Goal: Transaction & Acquisition: Purchase product/service

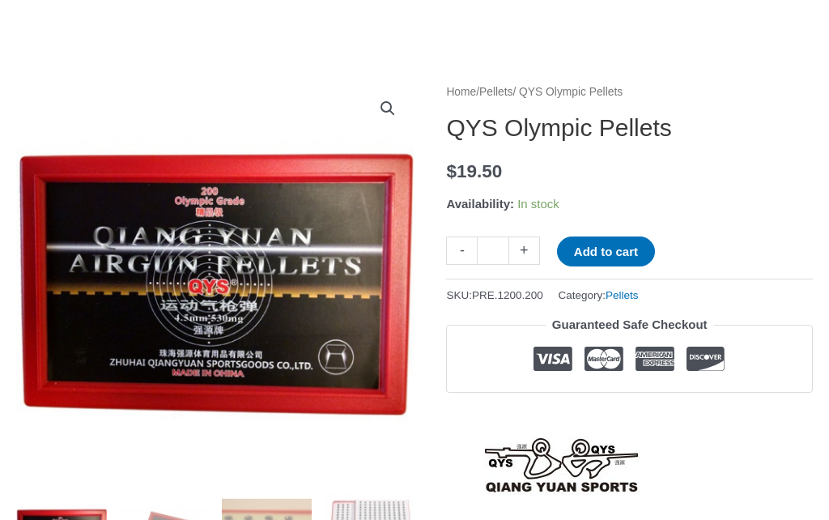
scroll to position [137, 0]
click at [533, 252] on link "+" at bounding box center [524, 251] width 31 height 28
click at [526, 254] on link "+" at bounding box center [524, 251] width 31 height 28
click at [525, 258] on link "+" at bounding box center [524, 251] width 31 height 28
type input "*"
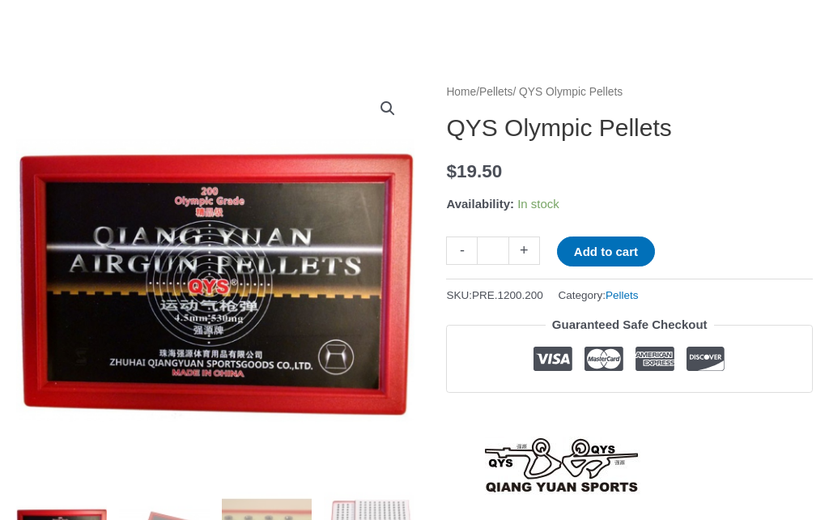
click at [623, 251] on button "Add to cart" at bounding box center [606, 252] width 98 height 30
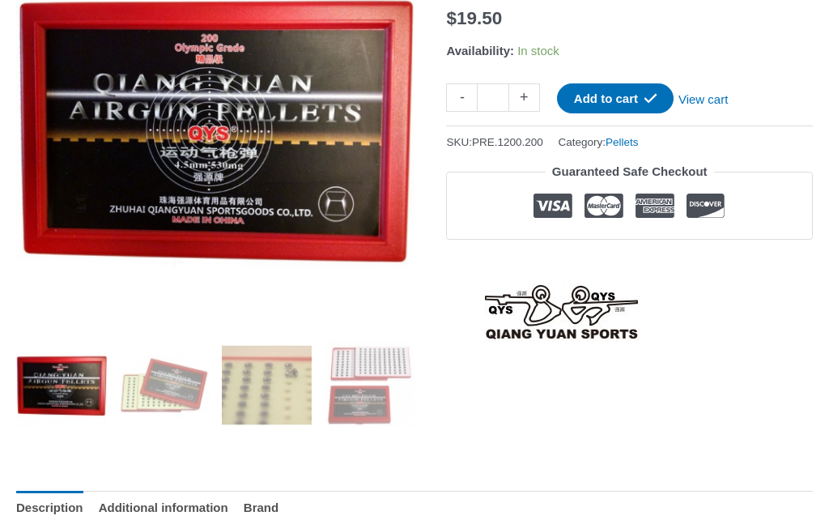
scroll to position [0, 0]
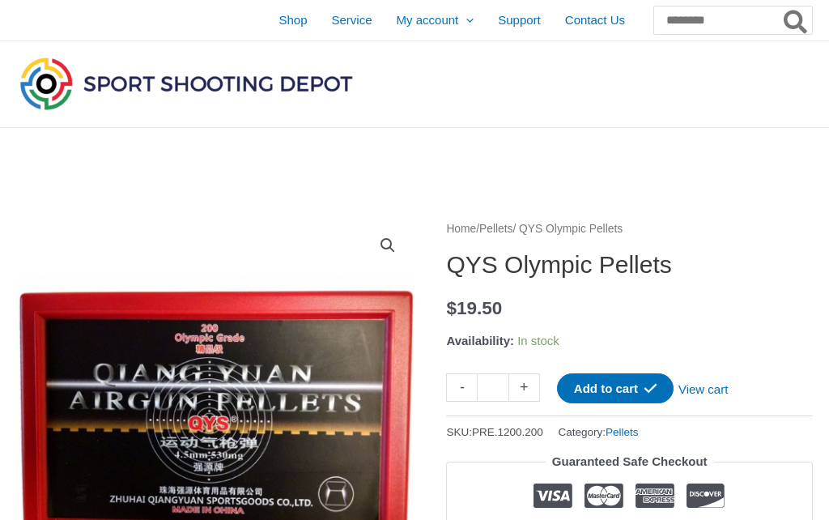
click at [726, 398] on link "View cart" at bounding box center [703, 387] width 59 height 28
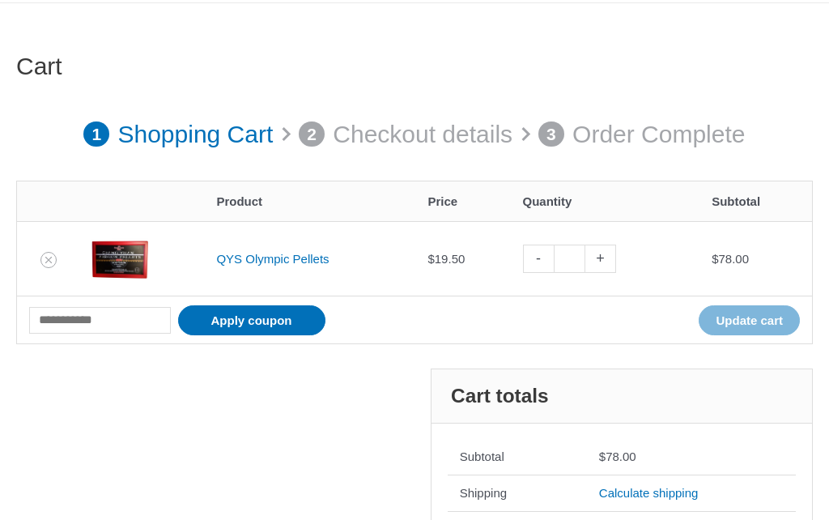
scroll to position [126, 0]
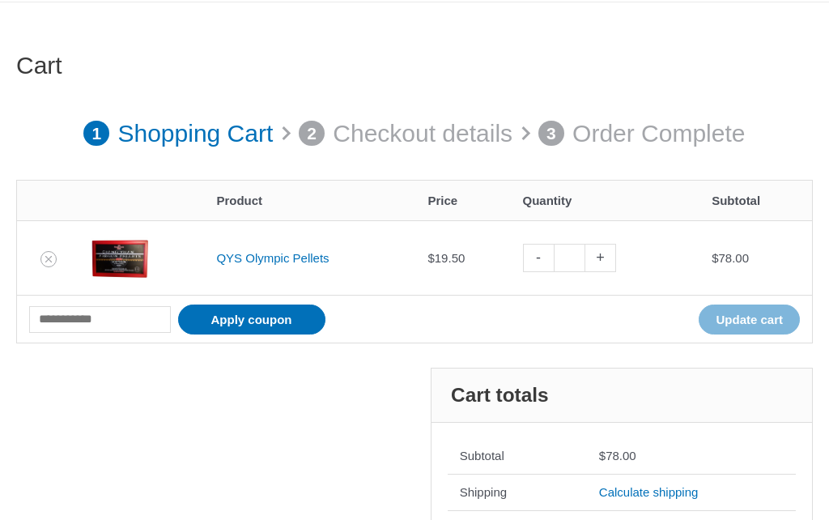
click at [672, 487] on link "Calculate shipping" at bounding box center [649, 492] width 100 height 14
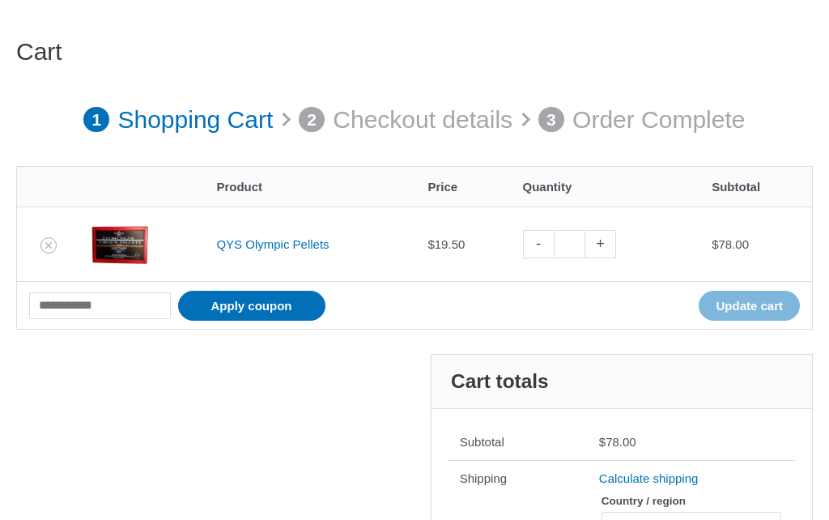
scroll to position [141, 0]
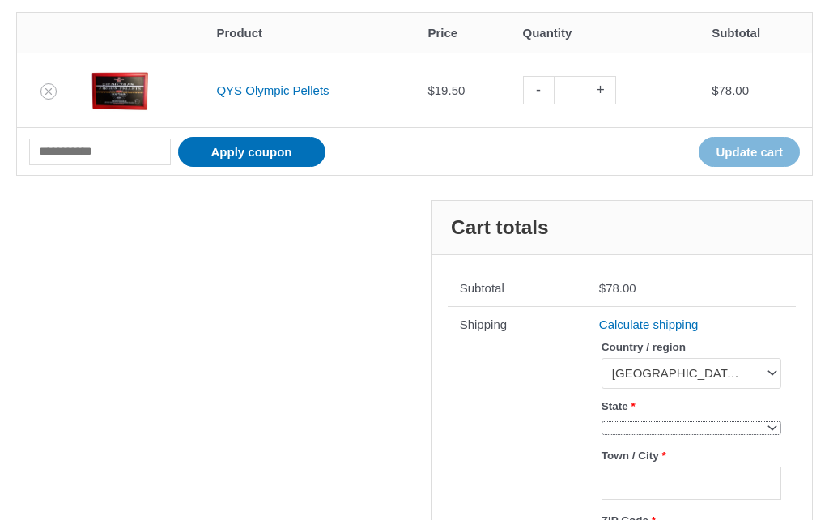
click at [709, 429] on span at bounding box center [692, 429] width 180 height 14
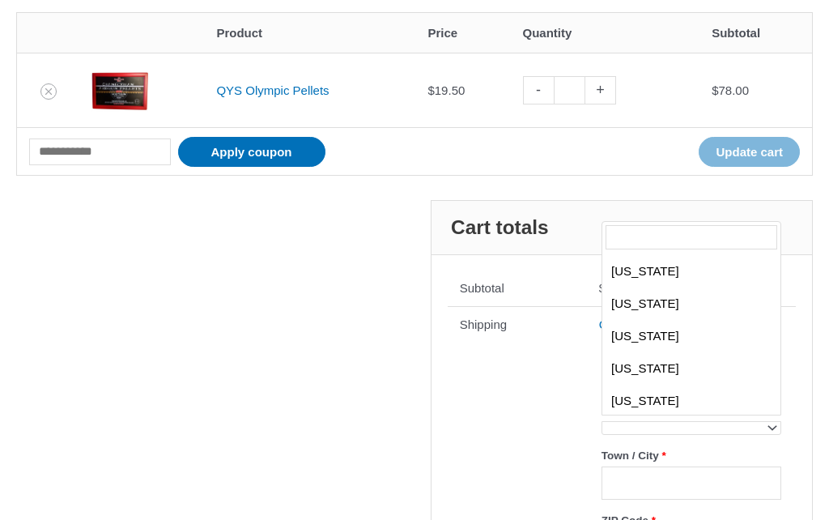
scroll to position [160, 0]
select select "**"
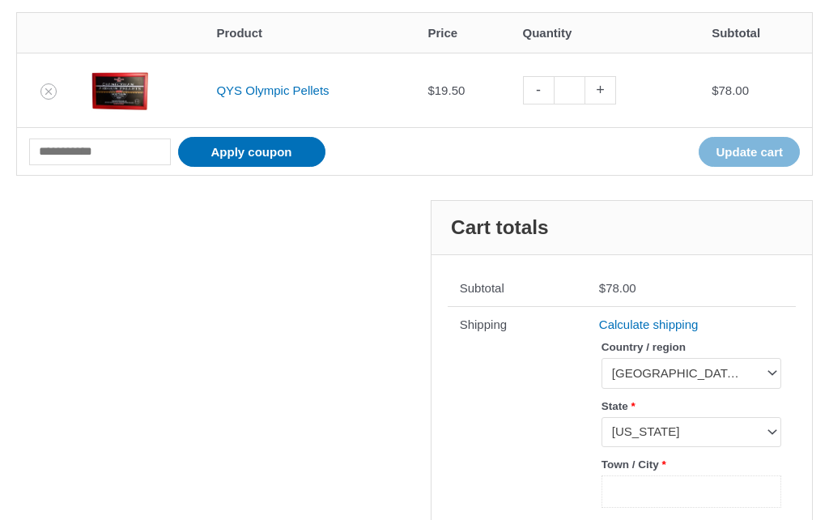
click at [710, 489] on input "Town / City *" at bounding box center [692, 491] width 180 height 33
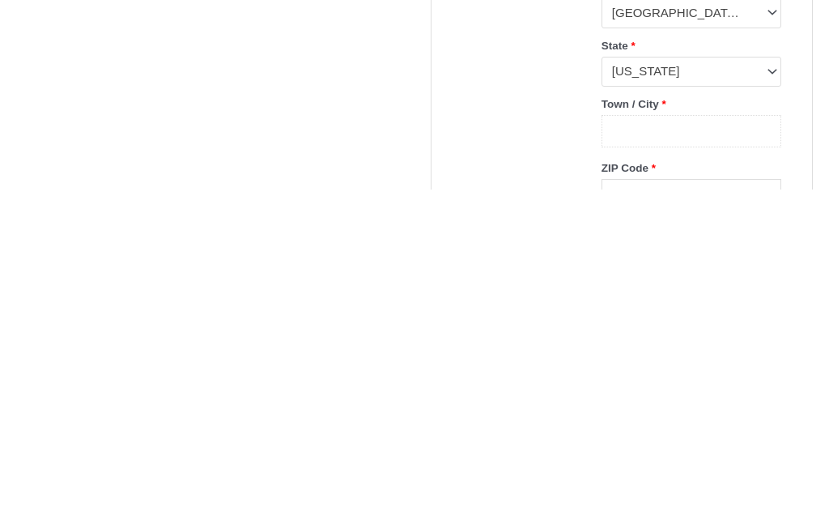
type input "**********"
type input "*****"
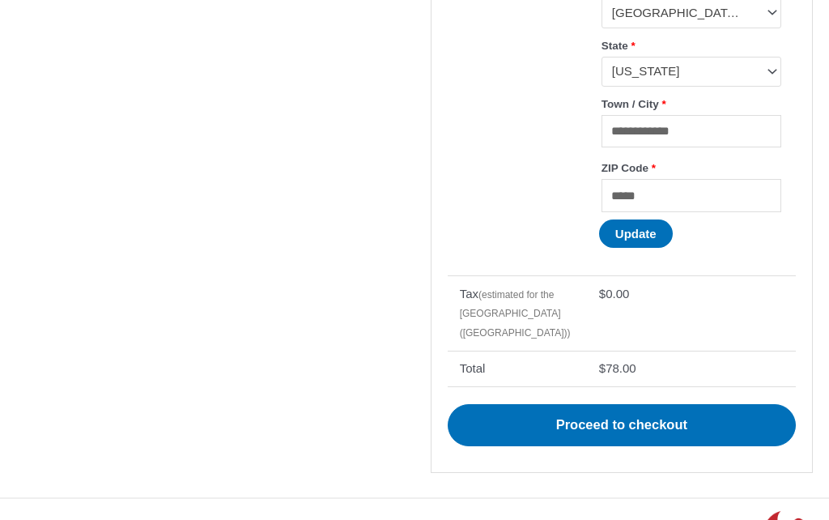
click at [655, 242] on button "Update" at bounding box center [636, 234] width 74 height 28
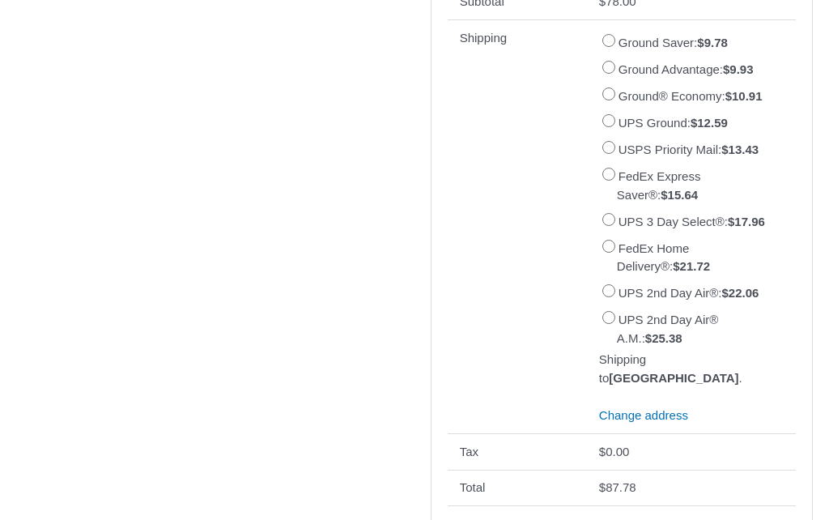
click at [625, 126] on label "UPS Ground: $ 12.59" at bounding box center [673, 123] width 109 height 14
click at [783, 470] on td "$ 0.00" at bounding box center [691, 451] width 209 height 36
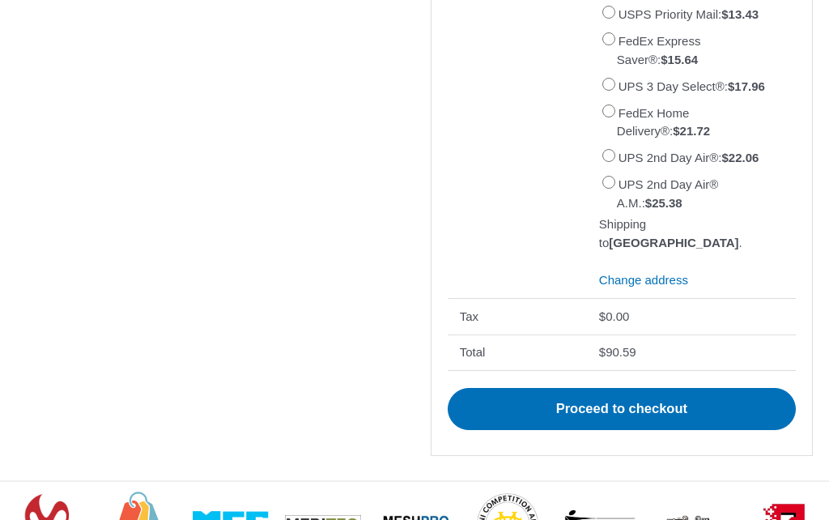
scroll to position [789, 0]
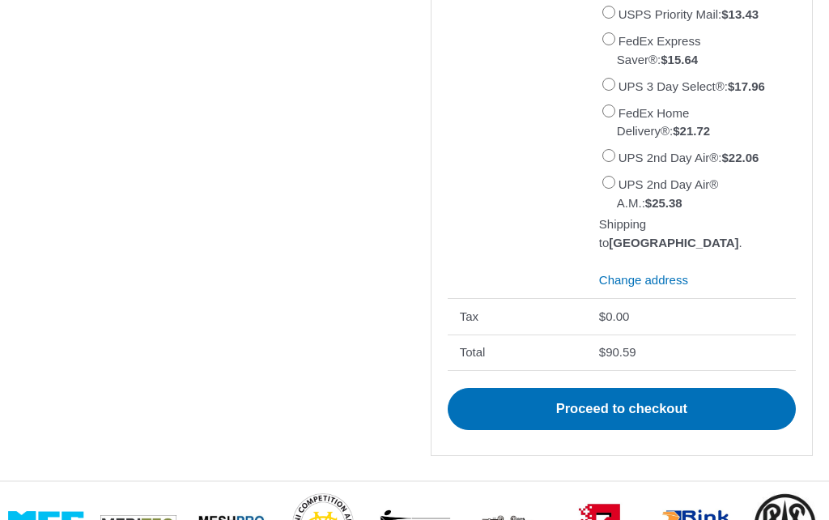
click at [638, 430] on link "Proceed to checkout" at bounding box center [622, 409] width 348 height 42
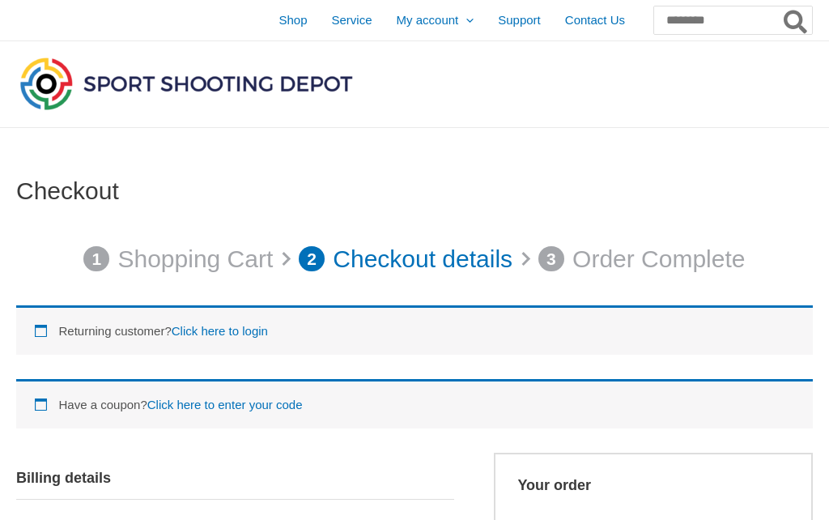
select select "**"
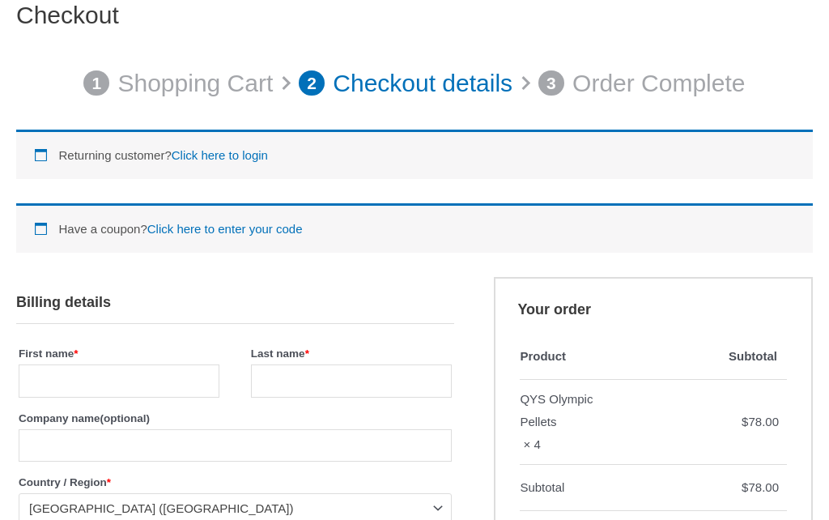
scroll to position [177, 0]
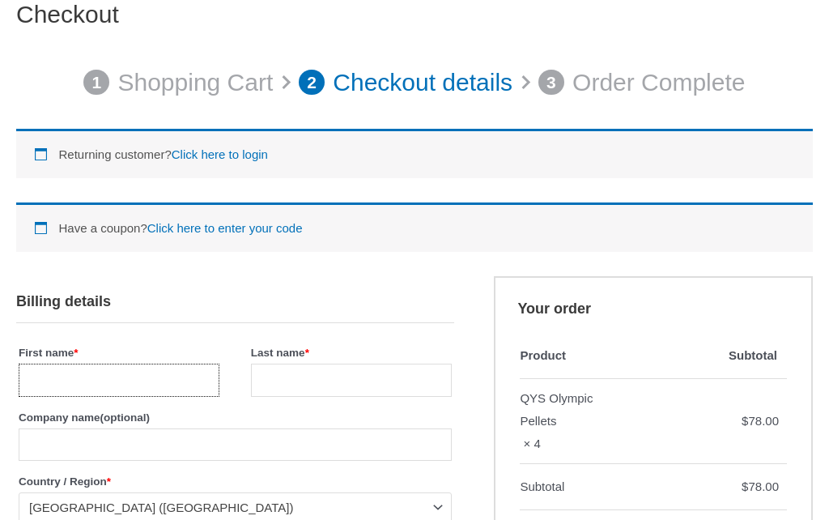
click at [156, 369] on input "First name *" at bounding box center [119, 380] width 201 height 33
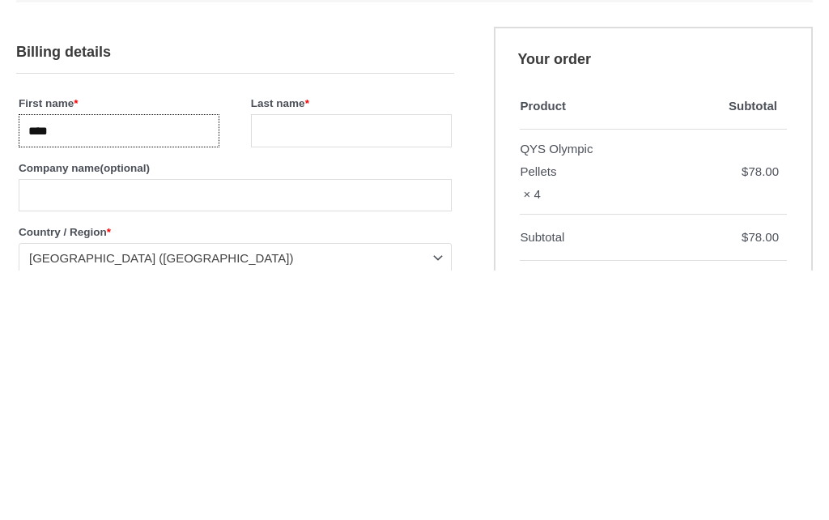
type input "****"
click at [365, 364] on input "Last name *" at bounding box center [351, 380] width 201 height 33
type input "**********"
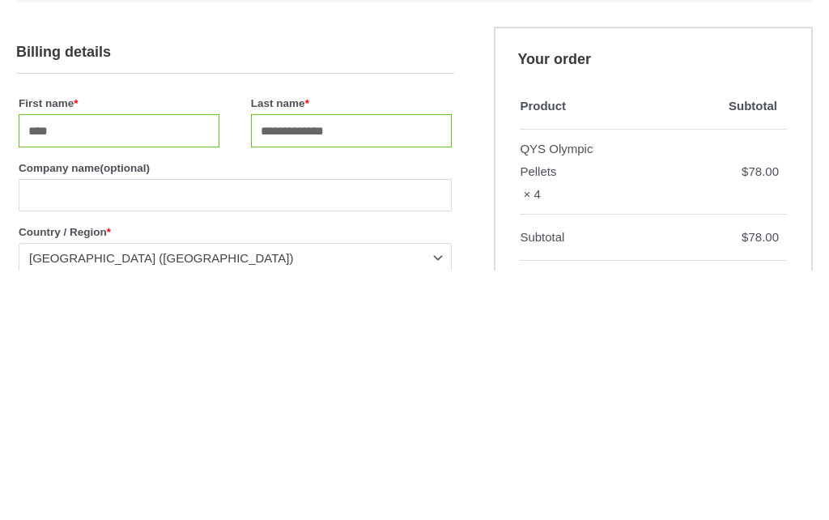
scroll to position [426, 0]
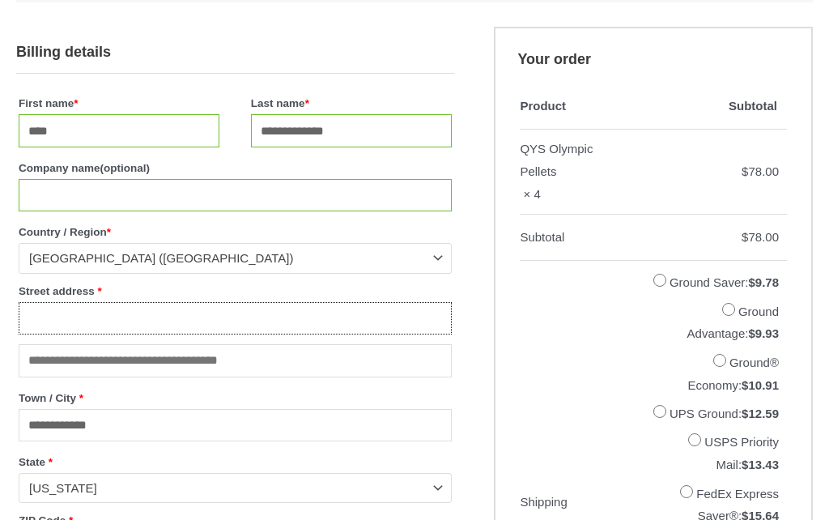
click at [280, 335] on input "Street address *" at bounding box center [235, 318] width 433 height 33
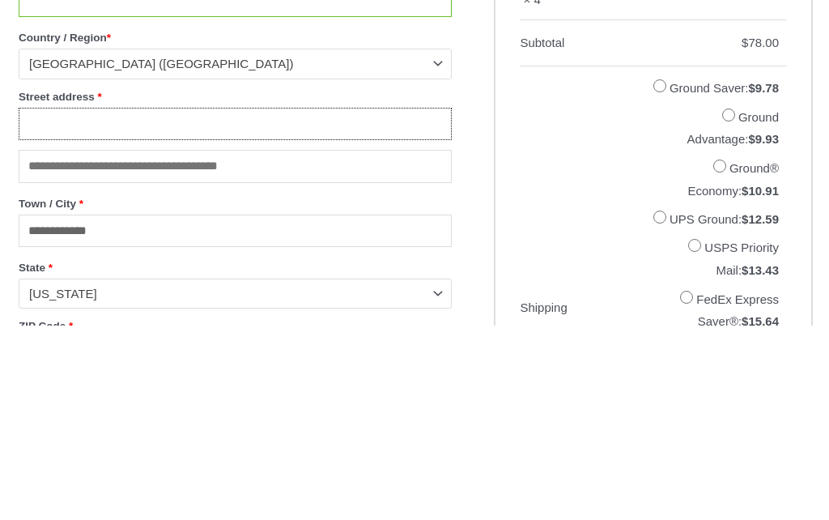
type input "**********"
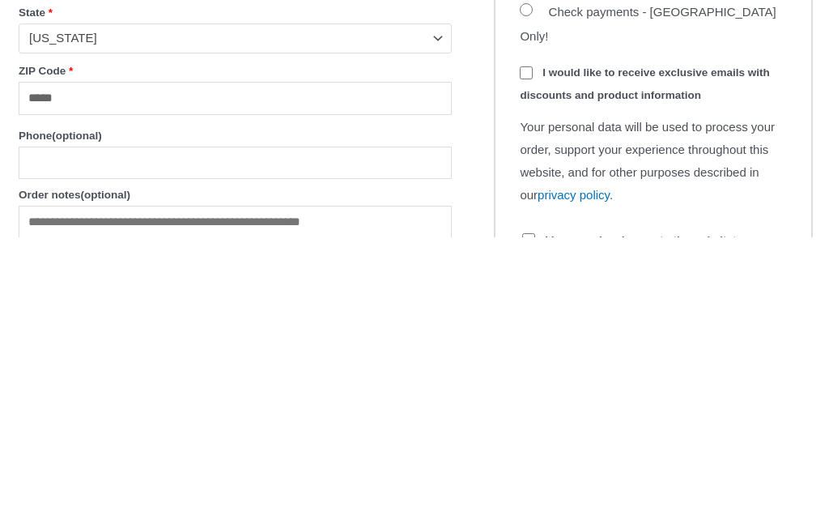
scroll to position [1302, 0]
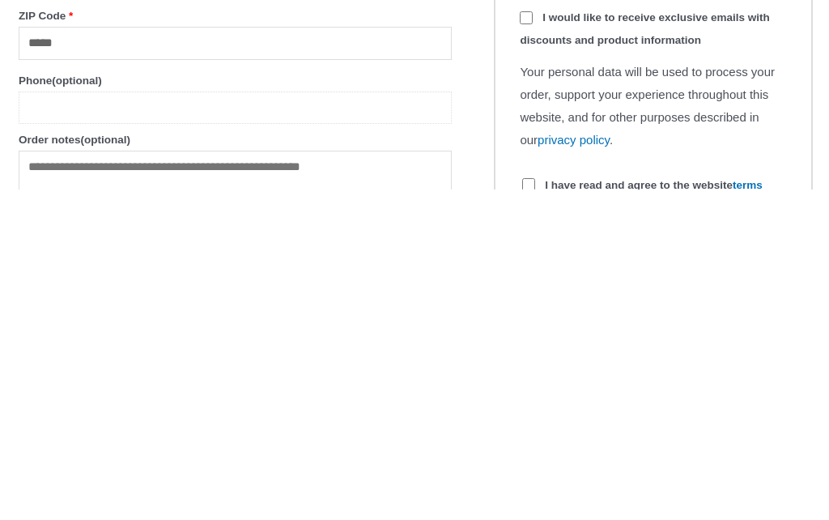
click at [278, 422] on input "Phone (optional)" at bounding box center [235, 438] width 433 height 33
type input "**********"
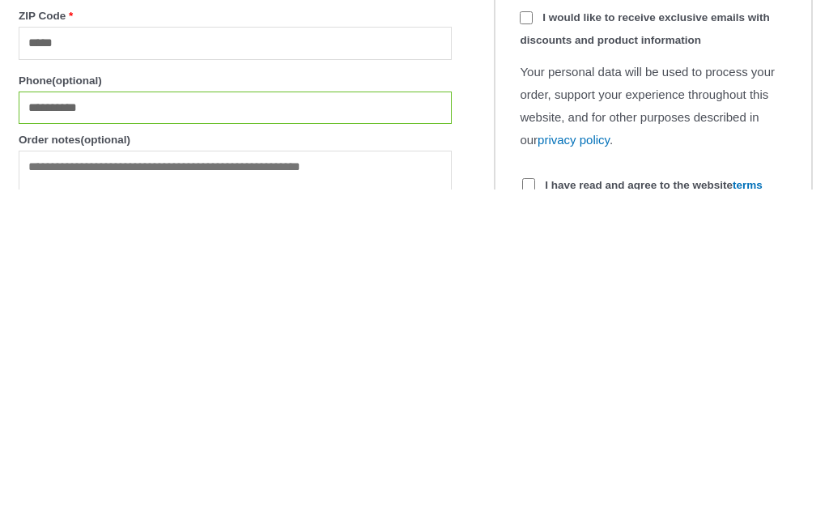
scroll to position [1632, 0]
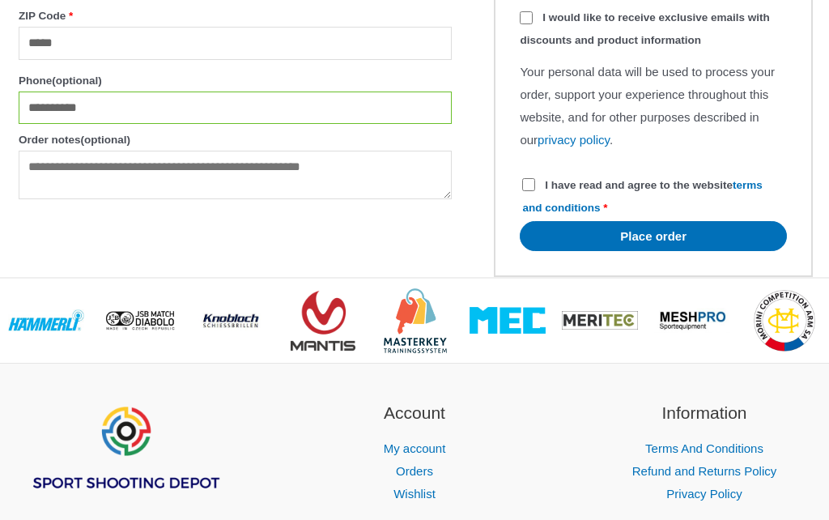
click at [654, 251] on button "Place order" at bounding box center [653, 236] width 267 height 30
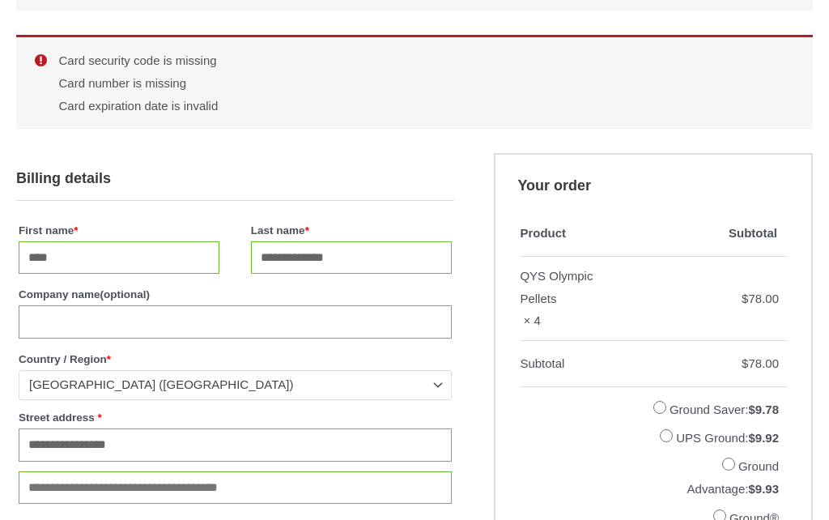
scroll to position [369, 0]
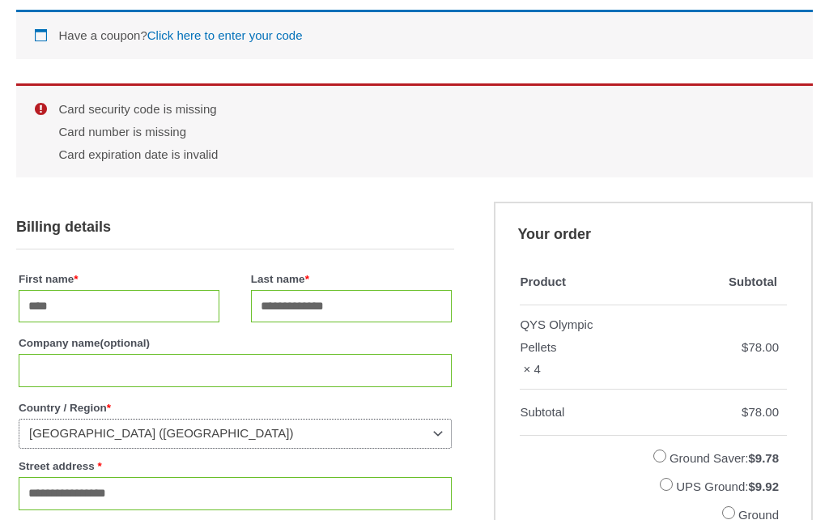
click at [332, 427] on span "United States (US)" at bounding box center [235, 434] width 433 height 30
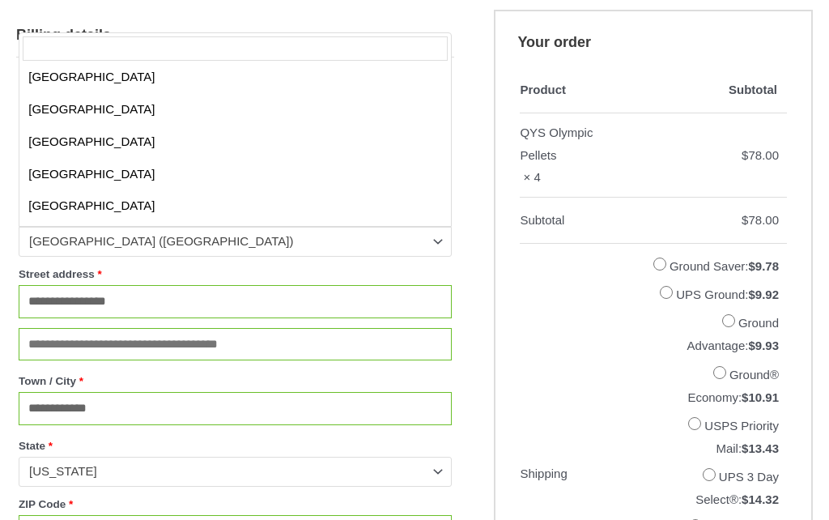
scroll to position [561, 0]
click at [399, 478] on span "Florida" at bounding box center [228, 471] width 398 height 16
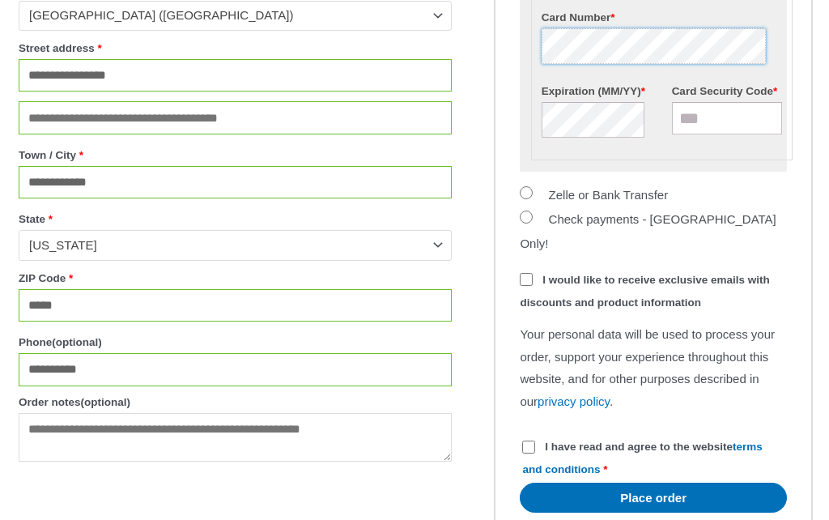
scroll to position [1488, 0]
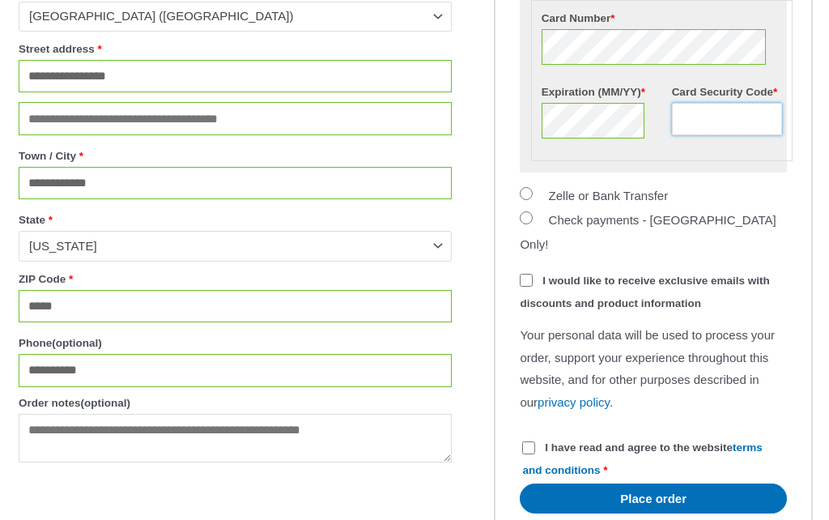
click at [724, 135] on input "Card Security Code *" at bounding box center [727, 119] width 111 height 32
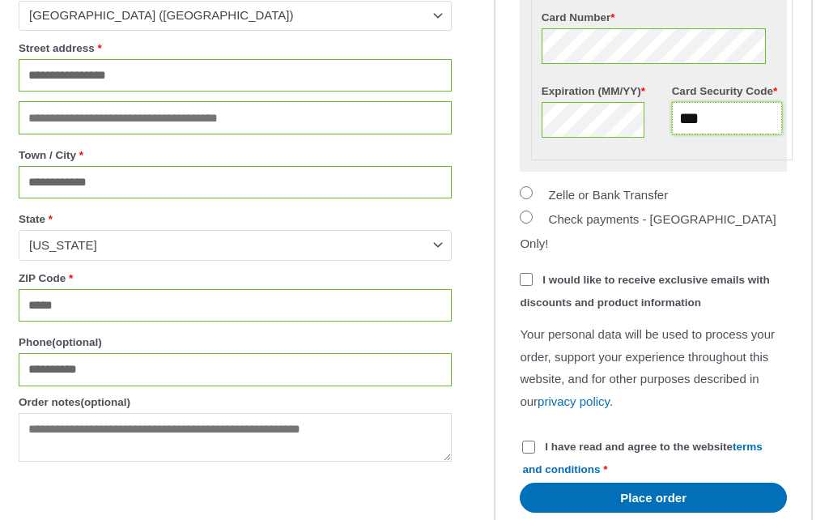
type input "***"
click at [653, 513] on button "Place order" at bounding box center [653, 498] width 267 height 30
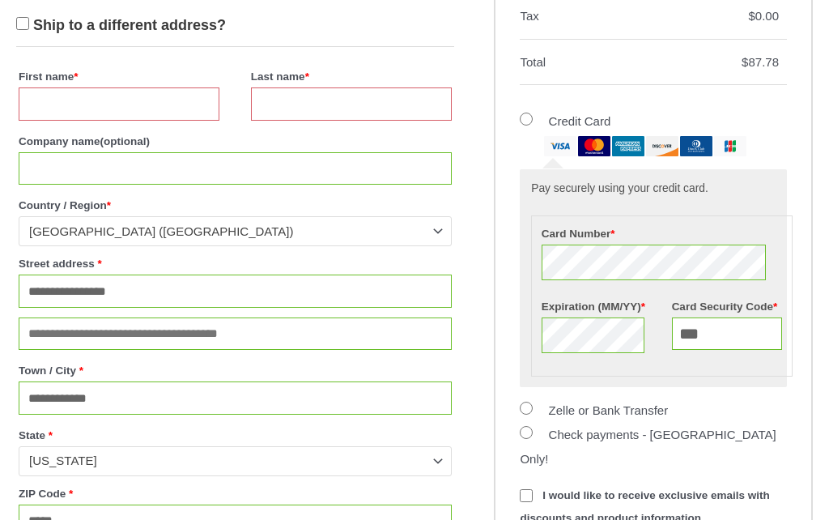
scroll to position [1229, 0]
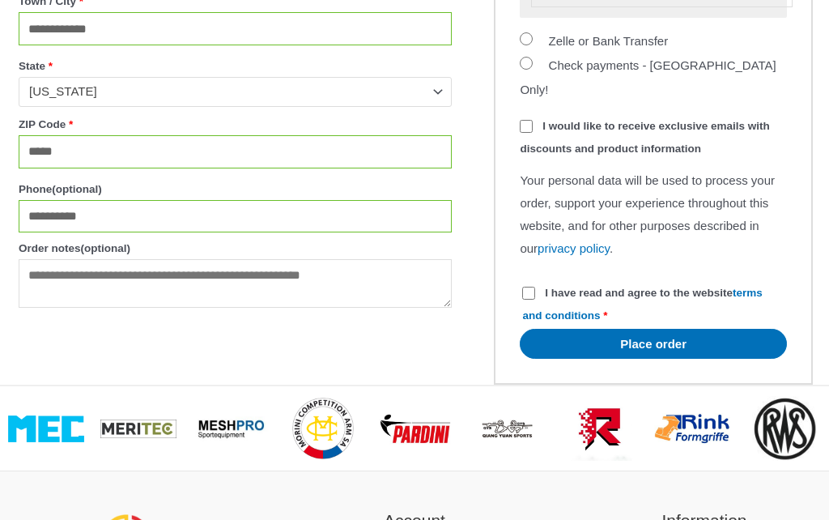
scroll to position [1598, 0]
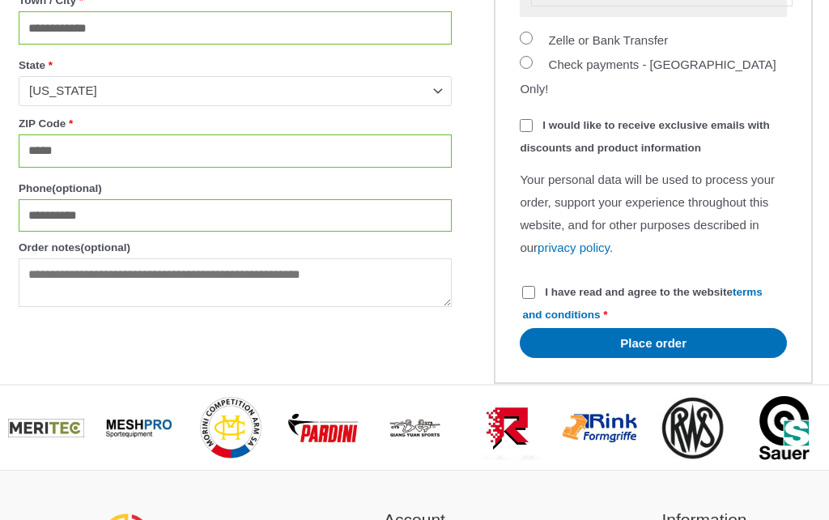
click at [655, 358] on button "Place order" at bounding box center [653, 343] width 267 height 30
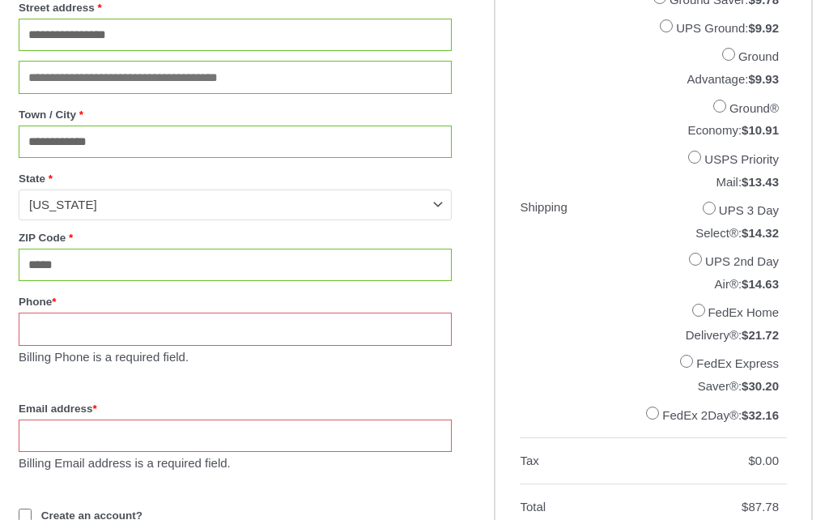
scroll to position [851, 0]
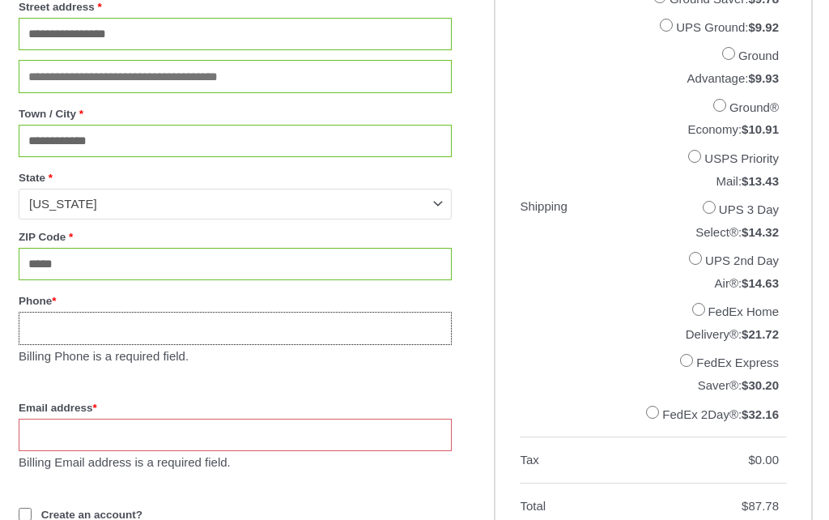
click at [254, 346] on input "Phone *" at bounding box center [235, 329] width 433 height 33
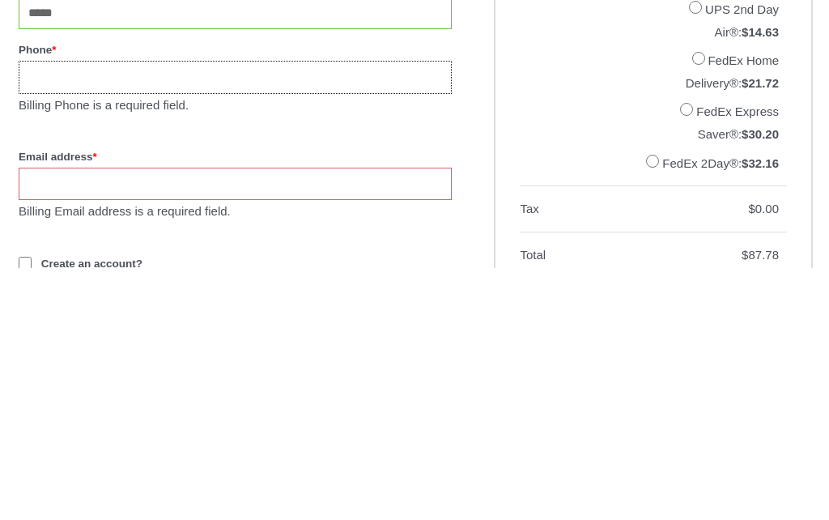
type input "**********"
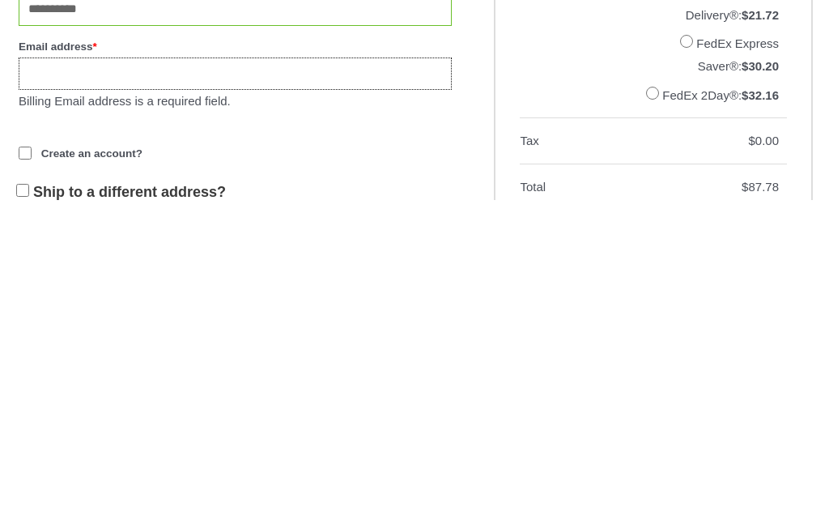
type input "**********"
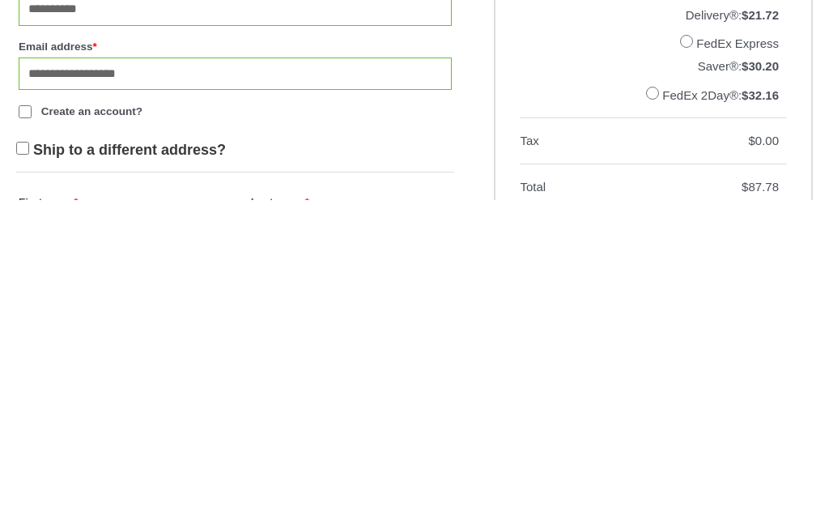
scroll to position [1170, 0]
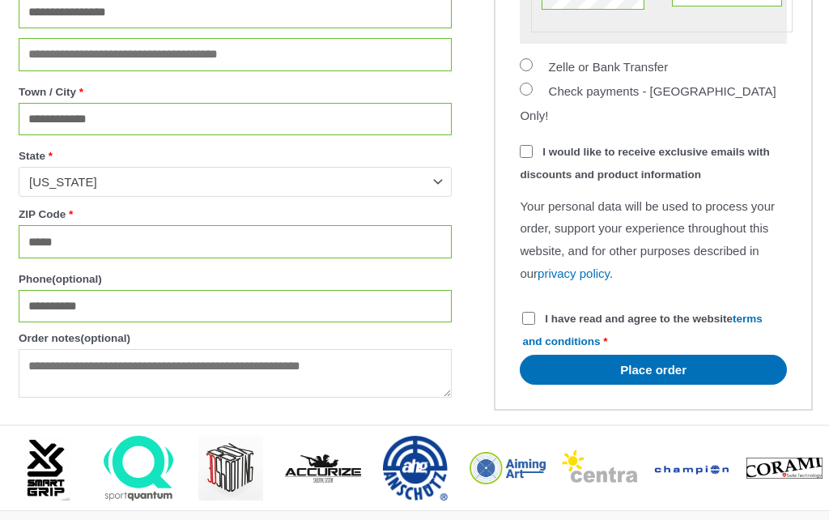
click at [652, 386] on button "Place order" at bounding box center [653, 371] width 267 height 30
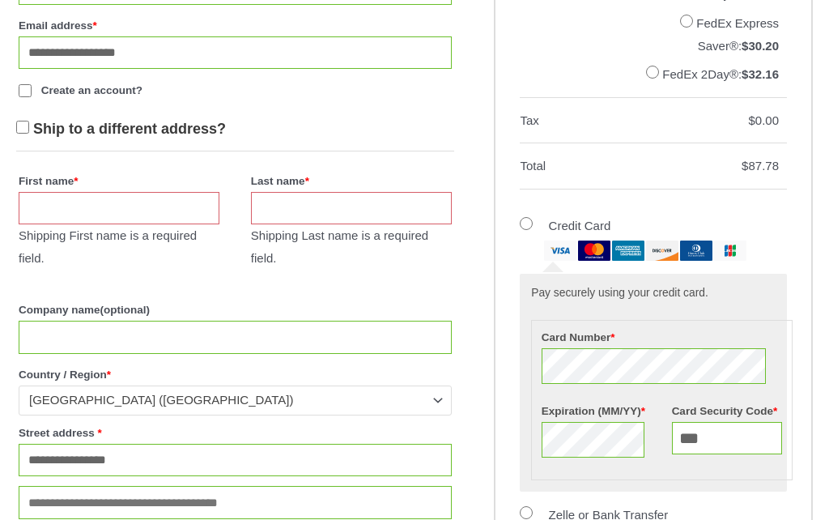
scroll to position [1147, 0]
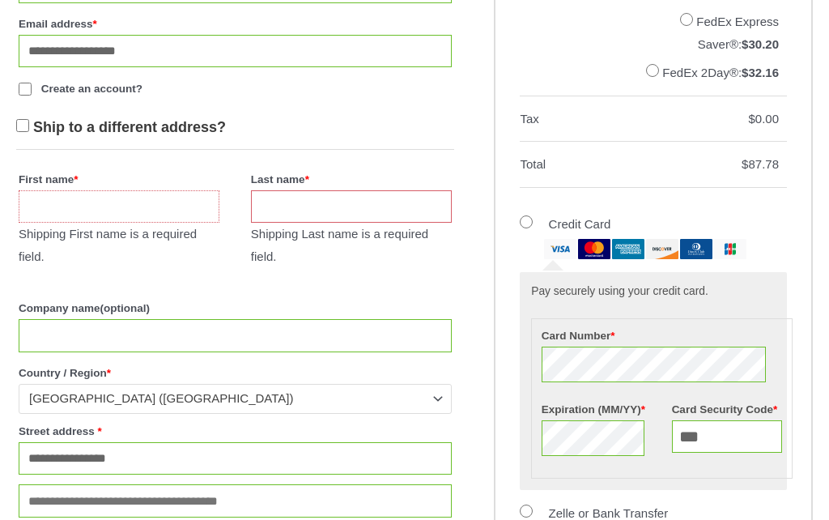
click at [158, 224] on input "First name *" at bounding box center [119, 207] width 201 height 33
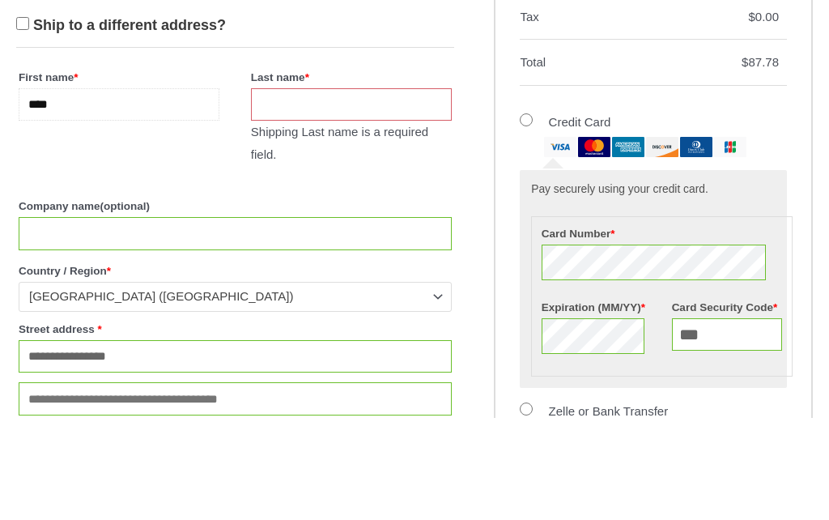
type input "****"
click at [365, 191] on input "Last name *" at bounding box center [351, 207] width 201 height 33
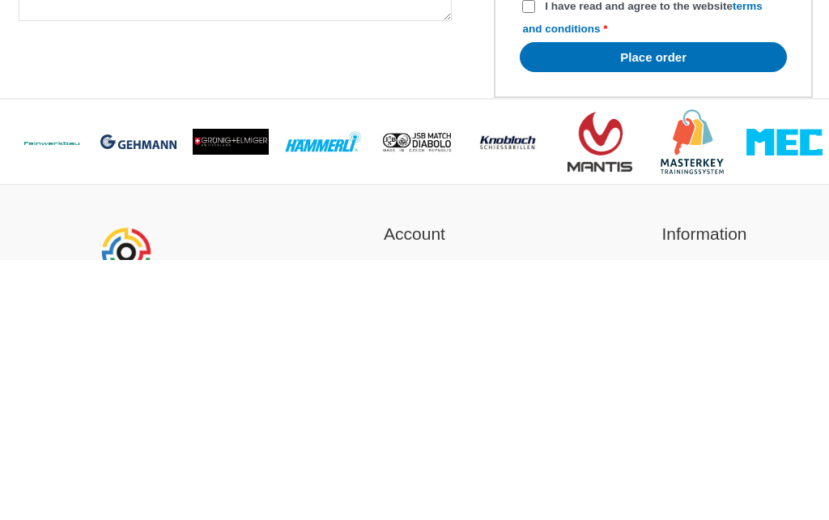
type input "*"
click at [630, 302] on button "Place order" at bounding box center [653, 317] width 267 height 30
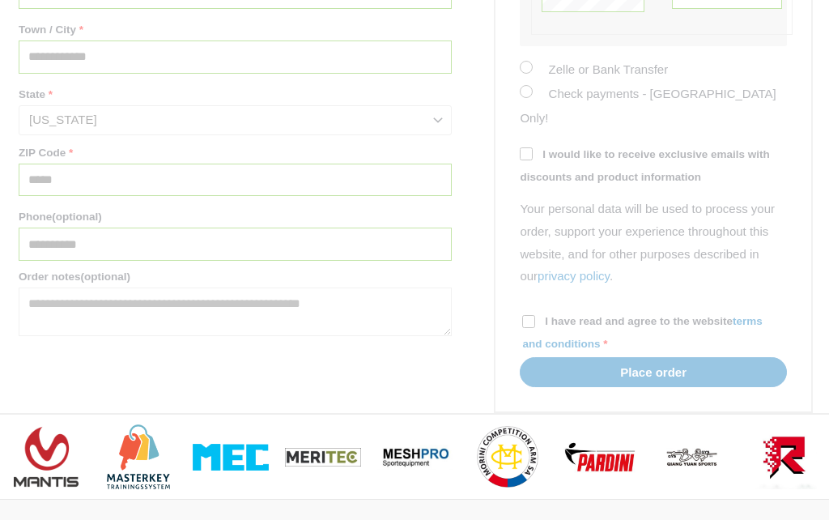
scroll to position [1576, 0]
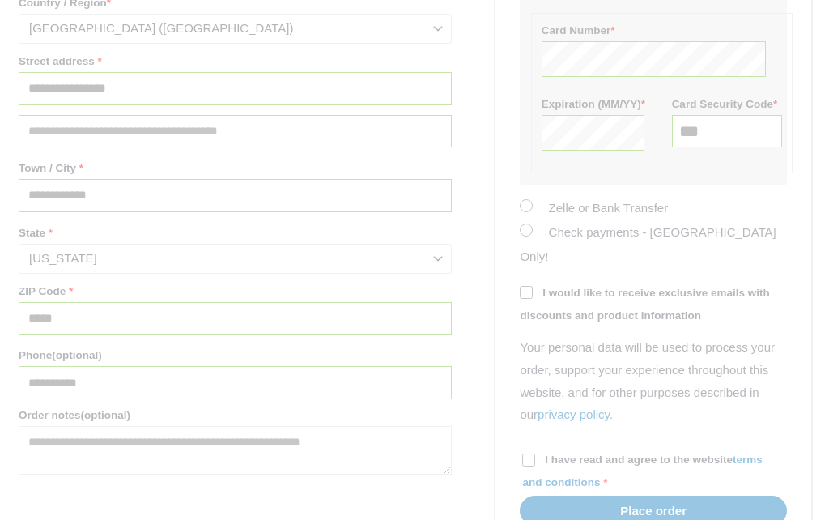
scroll to position [1388, 0]
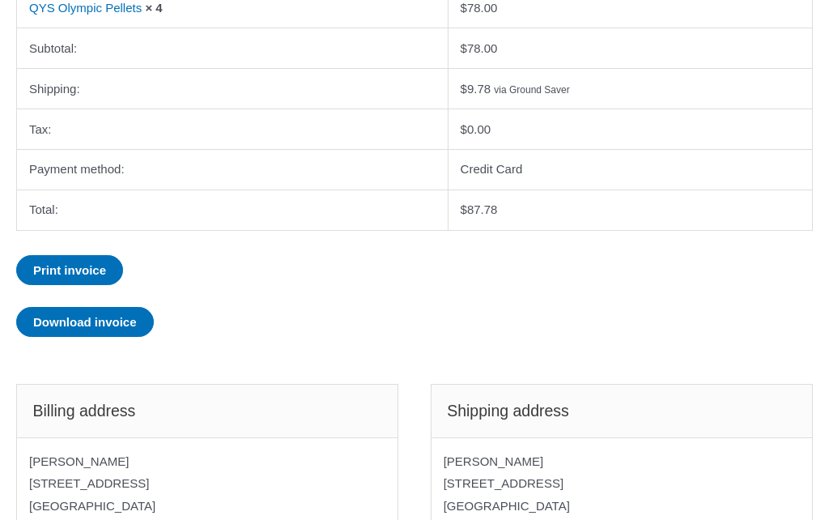
scroll to position [505, 0]
click at [107, 309] on link "Download invoice" at bounding box center [85, 322] width 138 height 30
click at [241, 325] on section "Order details Product Total QYS Olympic Pellets × 4 $ 78.00 Subtotal: $ 78.00 S…" at bounding box center [414, 127] width 797 height 466
click at [93, 265] on link "Print invoice" at bounding box center [69, 270] width 107 height 30
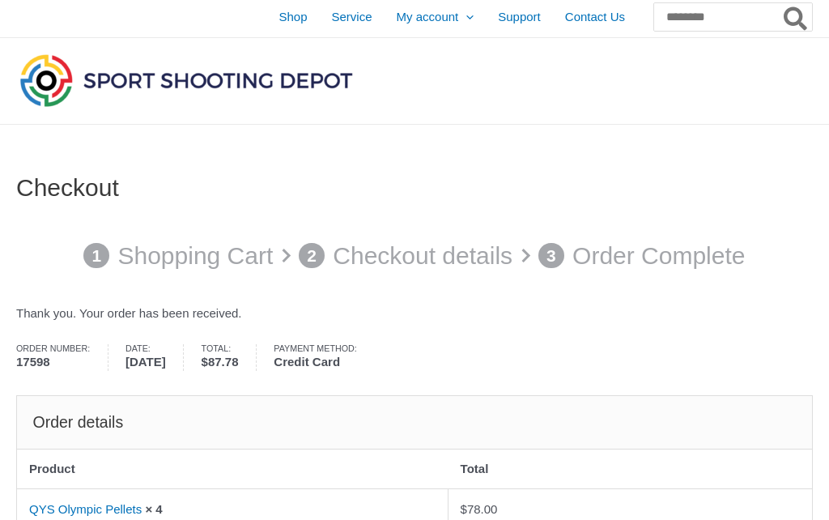
scroll to position [0, 0]
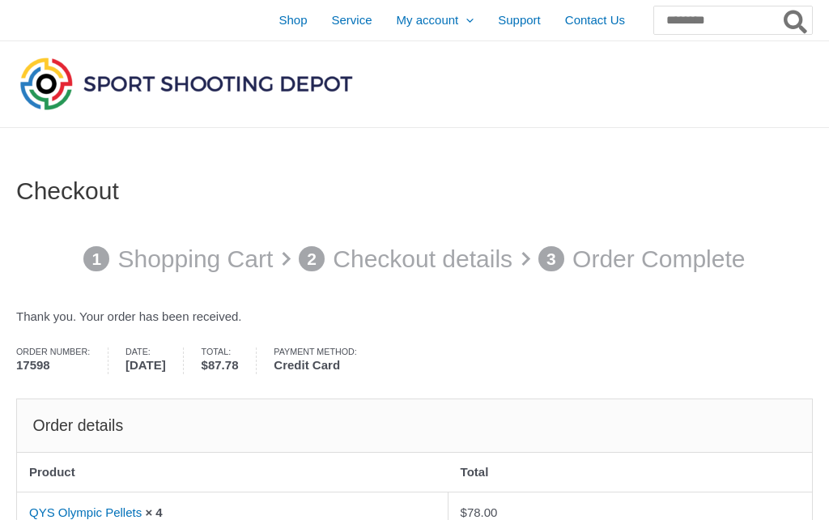
click at [662, 268] on div "1 Shopping Cart 2 Checkout details 3 Order Complete" at bounding box center [414, 259] width 797 height 70
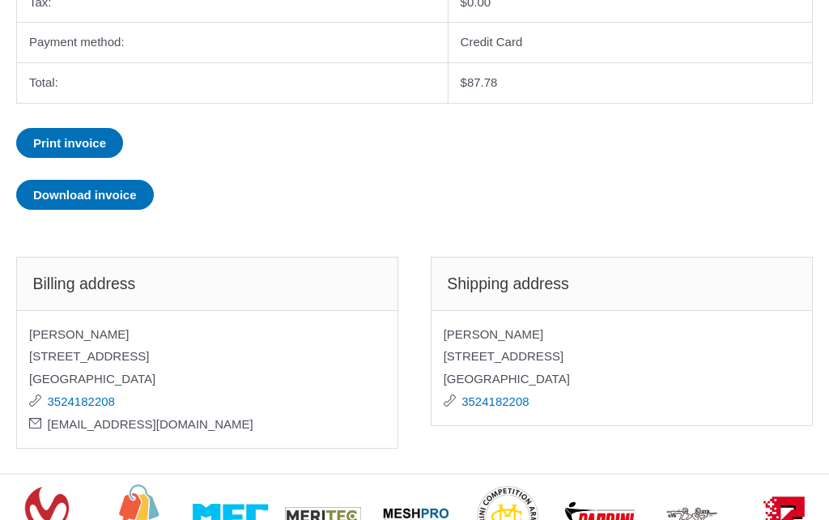
scroll to position [632, 0]
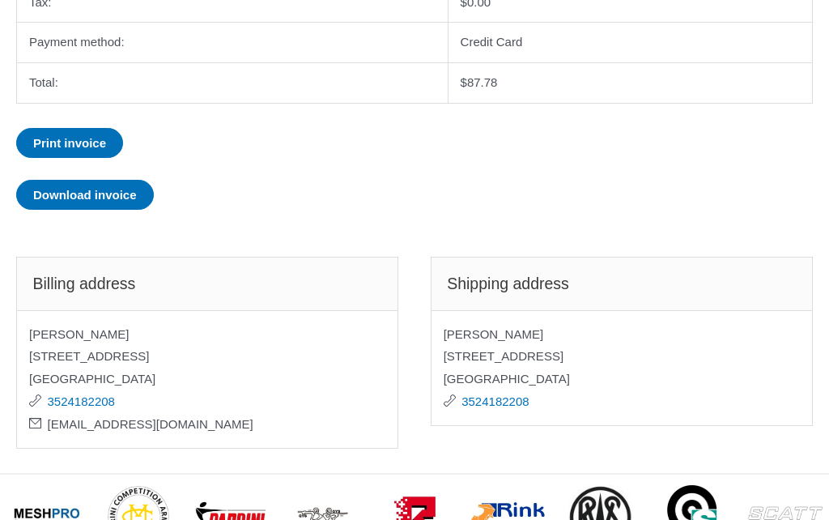
click at [545, 282] on h2 "Shipping address" at bounding box center [622, 283] width 382 height 53
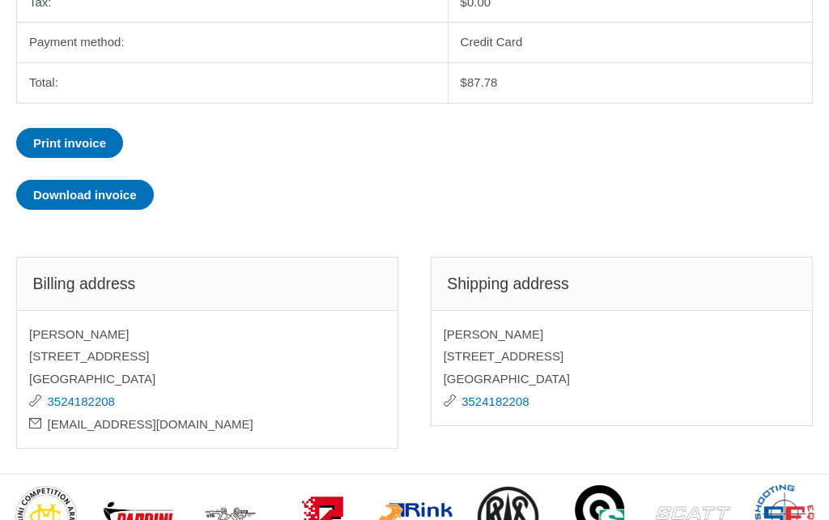
click at [465, 349] on address "Joel Y 2054 Edenton Ter The Villages, FL 32162 3524182208" at bounding box center [622, 368] width 382 height 116
click at [515, 394] on link "3524182208" at bounding box center [495, 401] width 67 height 14
click at [477, 394] on link "3524182208" at bounding box center [495, 401] width 67 height 14
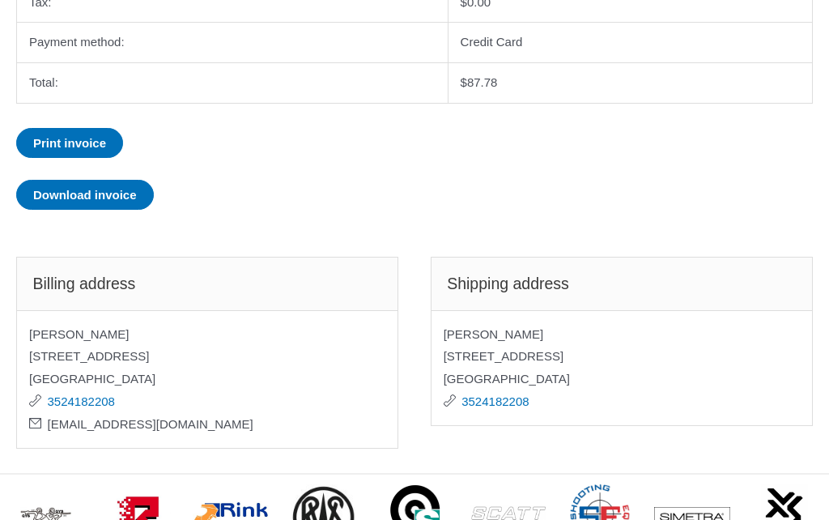
click at [741, 200] on section "Order details Product Total QYS Olympic Pellets × 4 $ 78.00 Subtotal: $ 78.00 S…" at bounding box center [414, 0] width 797 height 466
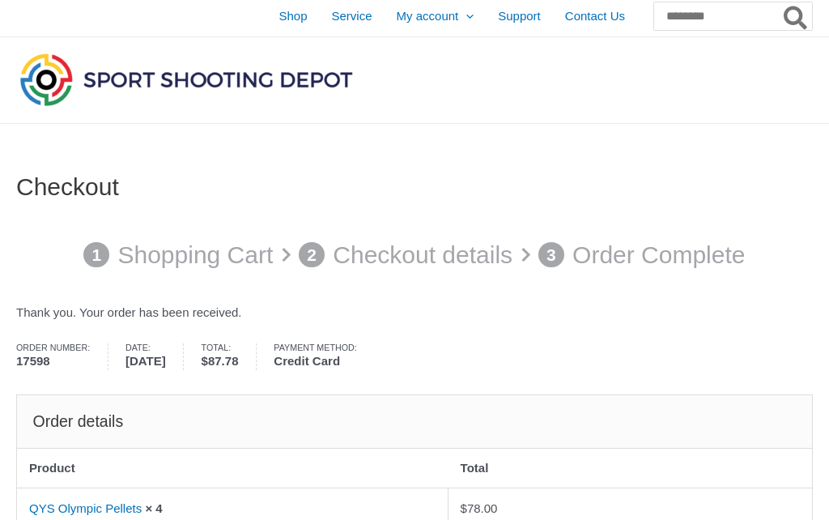
scroll to position [0, 0]
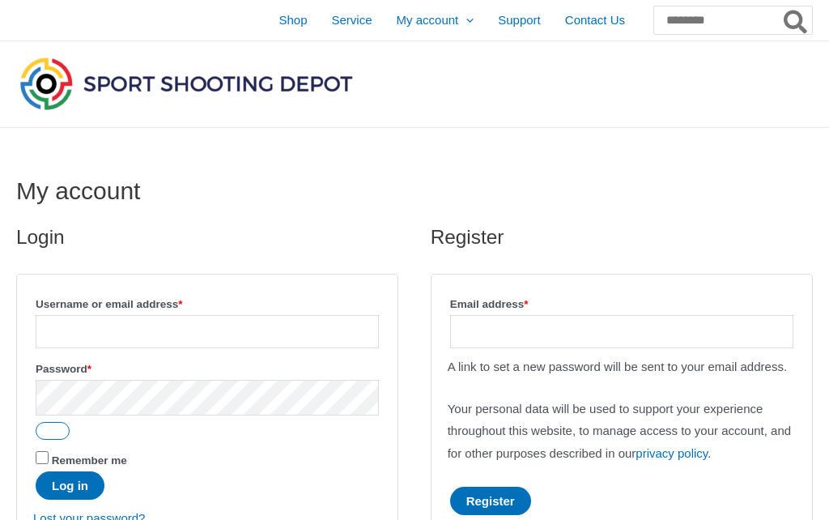
scroll to position [19, 0]
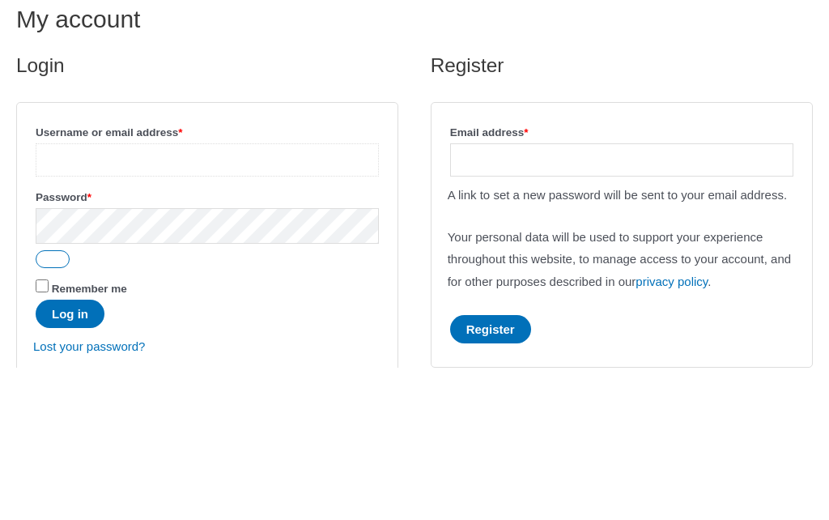
type input "**********"
click at [72, 453] on button "Log in" at bounding box center [70, 467] width 69 height 28
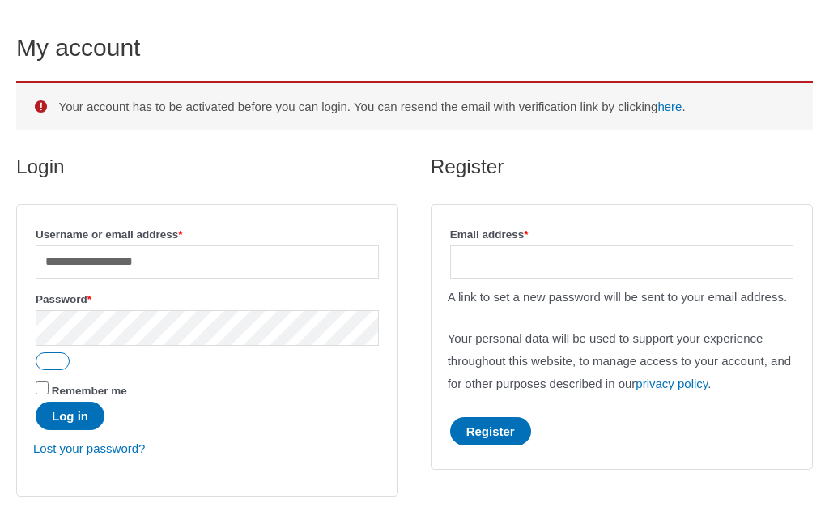
scroll to position [143, 0]
click at [241, 263] on input "**********" at bounding box center [207, 261] width 343 height 33
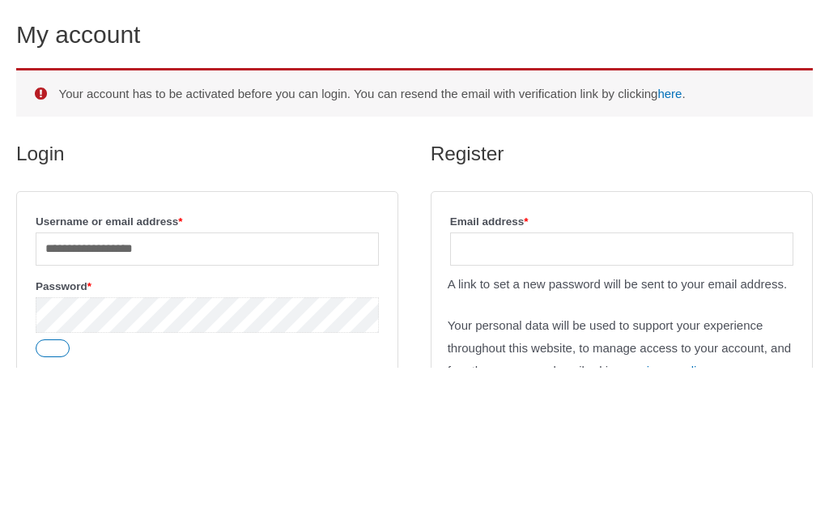
scroll to position [13, 0]
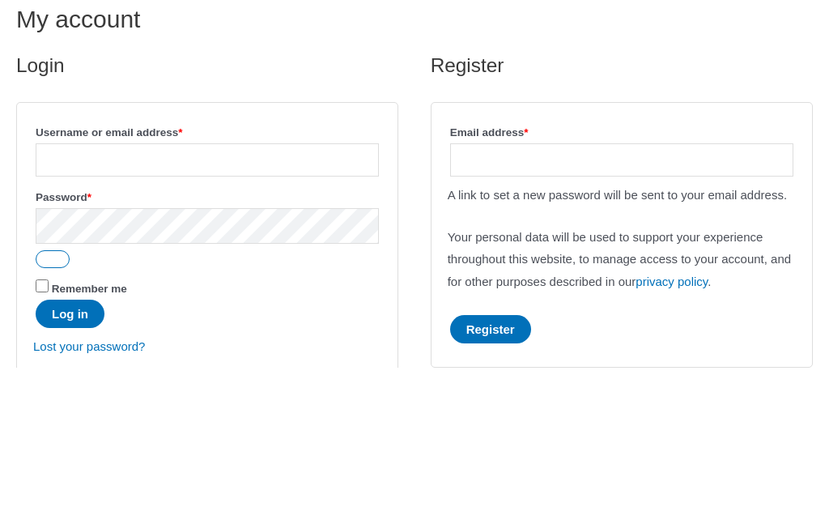
scroll to position [172, 0]
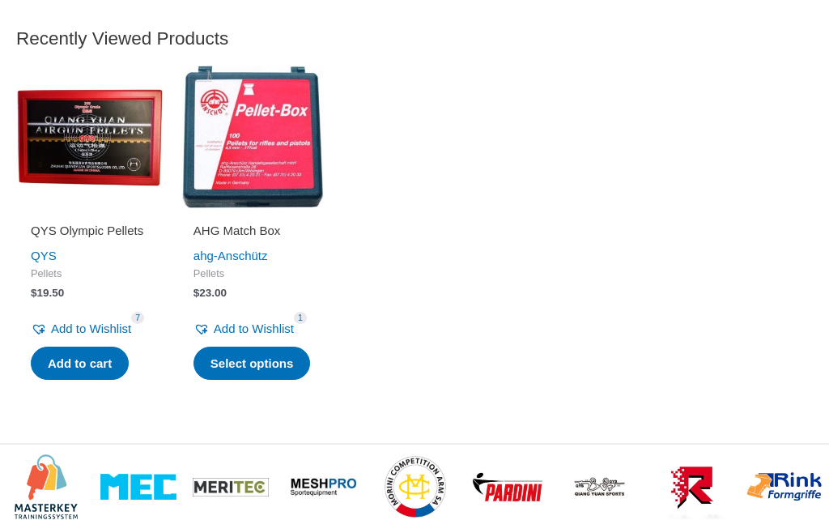
scroll to position [2244, 0]
